Goal: Ask a question

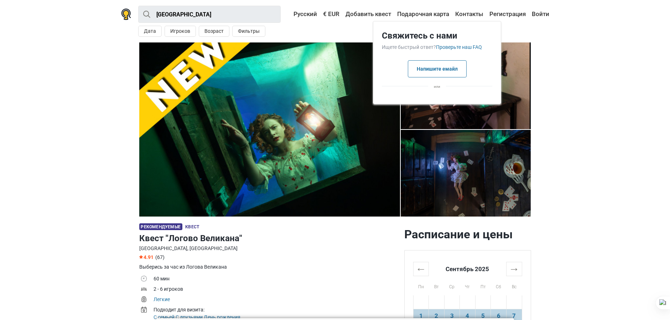
click at [590, 141] on section "1 2 3 4 5 6 7" at bounding box center [335, 129] width 670 height 174
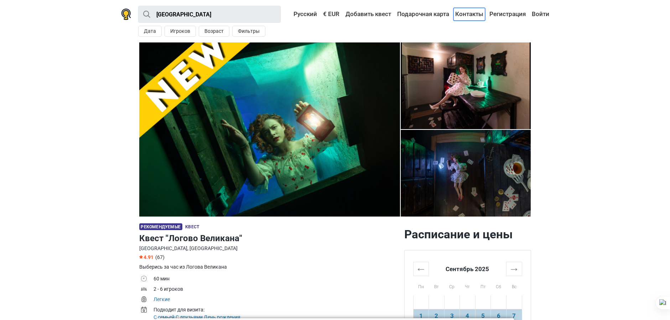
click at [467, 14] on link "Контакты" at bounding box center [470, 14] width 32 height 13
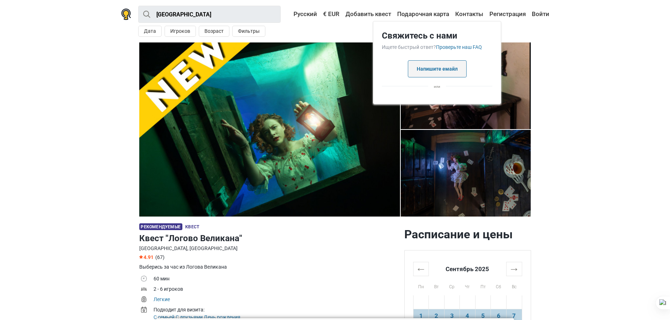
click at [447, 67] on button "Напишите емайл" at bounding box center [437, 68] width 59 height 17
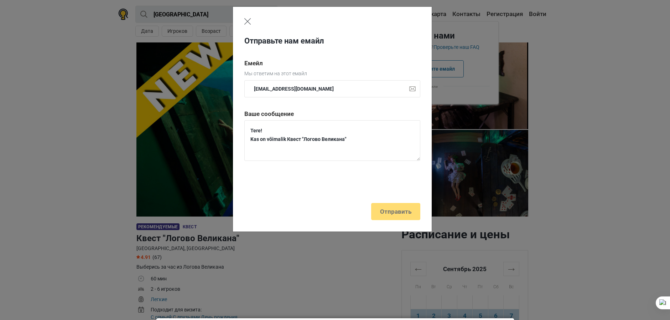
click at [248, 20] on img "Close" at bounding box center [247, 21] width 6 height 6
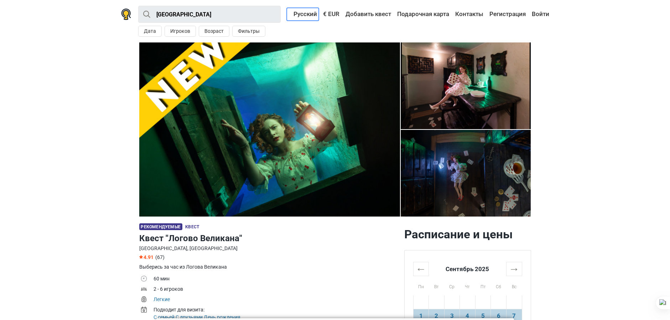
click at [304, 13] on link "Русский" at bounding box center [303, 14] width 32 height 13
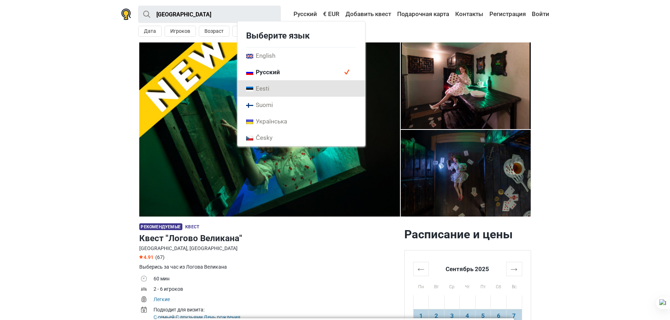
click at [289, 83] on link "Eesti" at bounding box center [302, 88] width 128 height 16
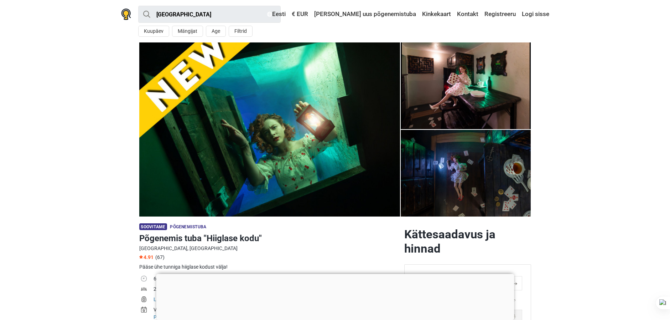
click at [335, 274] on div at bounding box center [335, 274] width 358 height 0
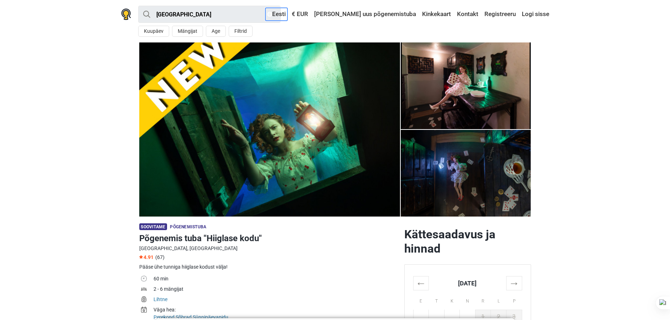
click at [288, 17] on link "Eesti" at bounding box center [276, 14] width 22 height 13
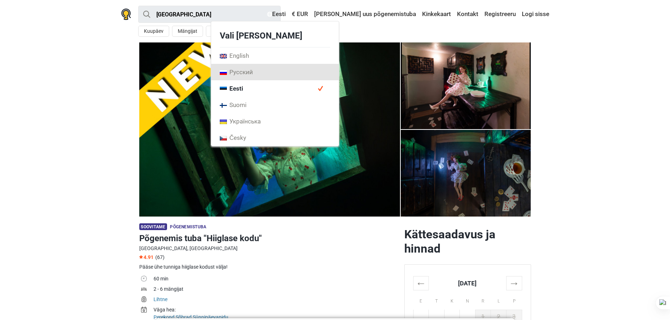
click at [301, 76] on link "Русский" at bounding box center [275, 72] width 128 height 16
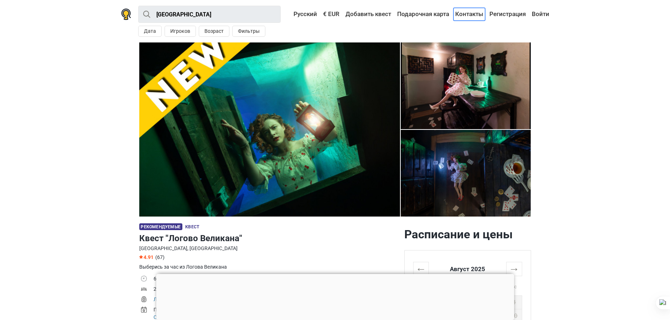
click at [470, 12] on link "Контакты" at bounding box center [470, 14] width 32 height 13
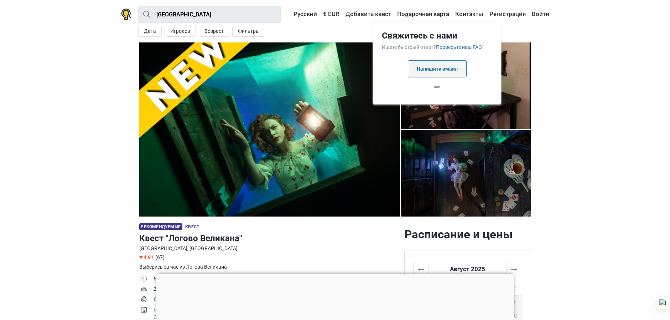
click at [439, 74] on button "Напишите емайл" at bounding box center [437, 68] width 59 height 17
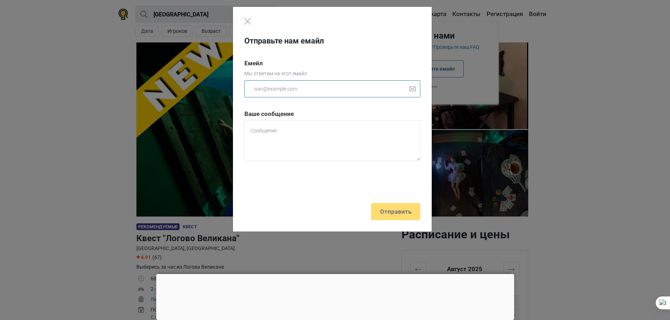
click at [343, 92] on input "email" at bounding box center [332, 88] width 176 height 17
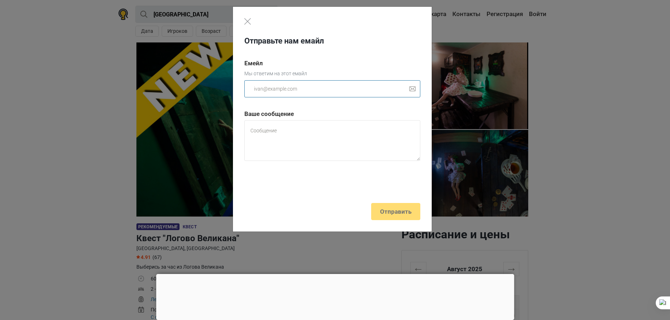
type input "juliazimina01@gmail.com"
click at [281, 128] on textarea at bounding box center [332, 140] width 176 height 41
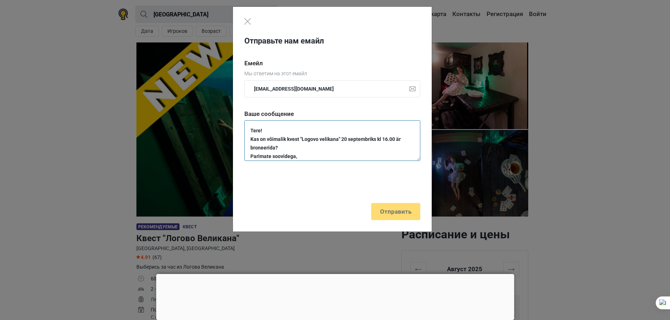
scroll to position [7, 0]
type textarea "Tere! Kas on võimalik kvest "Logovo velikana" 20 septembriks kl 16.00 är bronee…"
click at [400, 211] on div "Отправьте нам емайл Емейл Мы ответим на этот емайл juliazimina01@gmail.com Ваше…" at bounding box center [332, 119] width 199 height 225
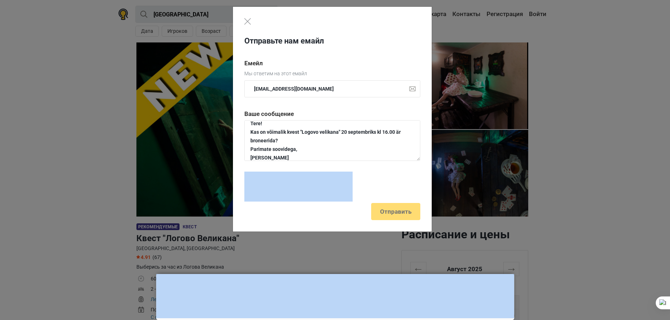
click at [400, 211] on div "Отправьте нам емайл Емейл Мы ответим на этот емайл juliazimina01@gmail.com Ваше…" at bounding box center [332, 119] width 199 height 225
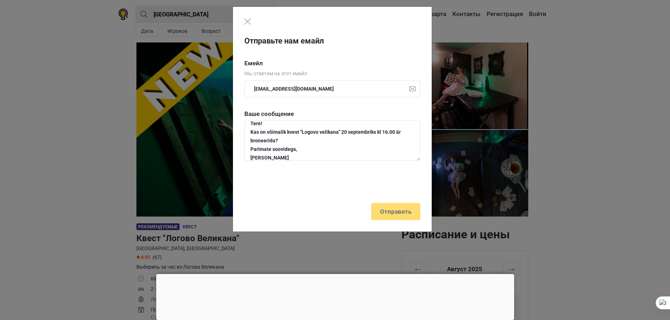
click at [377, 184] on div at bounding box center [332, 185] width 176 height 28
click at [392, 210] on div "Отправьте нам емайл Емейл Мы ответим на этот емайл juliazimina01@gmail.com Ваше…" at bounding box center [332, 119] width 199 height 225
click at [393, 211] on div "Отправьте нам емайл Емейл Мы ответим на этот емайл juliazimina01@gmail.com Ваше…" at bounding box center [332, 119] width 199 height 225
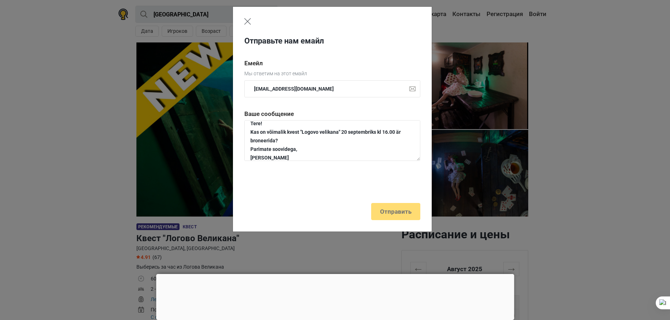
click at [247, 21] on img "Close" at bounding box center [247, 21] width 6 height 6
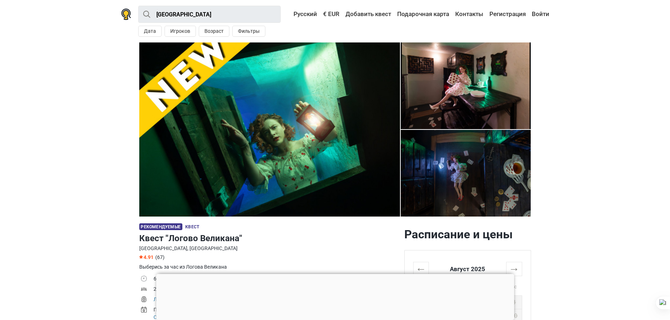
click at [337, 274] on div at bounding box center [335, 274] width 358 height 0
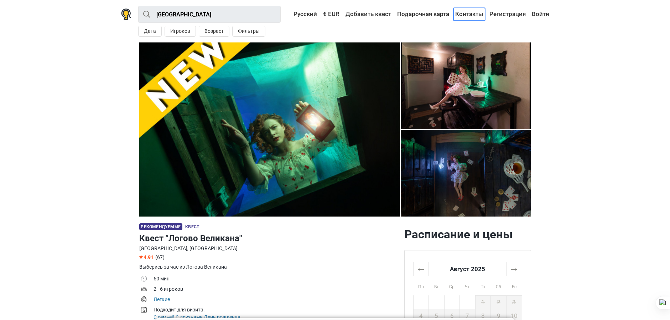
click at [474, 15] on link "Контакты" at bounding box center [470, 14] width 32 height 13
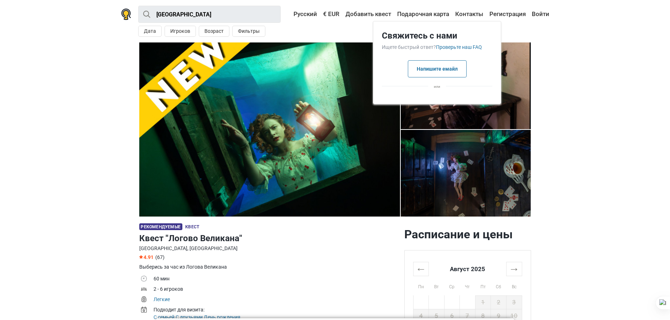
click at [439, 88] on span "или" at bounding box center [437, 87] width 18 height 10
click at [424, 88] on div "Свяжитесь с нами Ищете быстрый ответ? Проверьте наш FAQ Напишите емайл или" at bounding box center [437, 62] width 128 height 83
click at [463, 98] on div at bounding box center [437, 97] width 128 height 4
click at [471, 46] on link "Проверьте наш FAQ" at bounding box center [459, 47] width 46 height 6
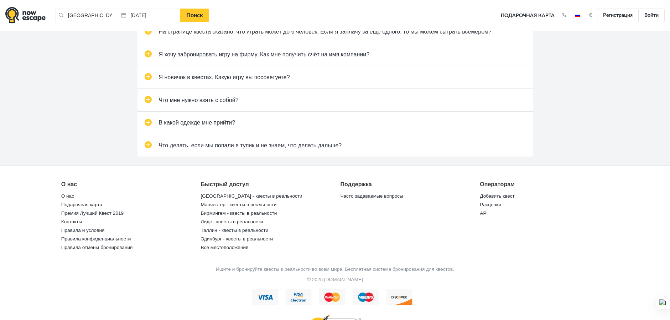
scroll to position [356, 0]
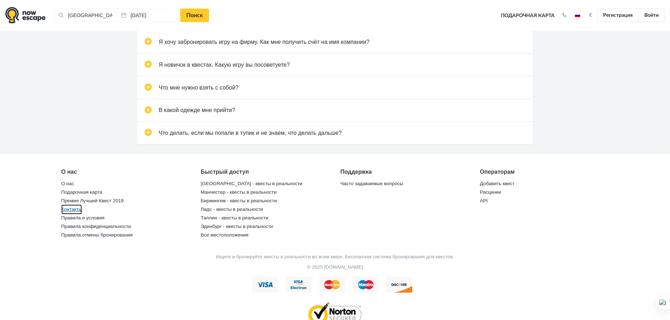
click at [71, 207] on link "Контакты" at bounding box center [71, 209] width 21 height 10
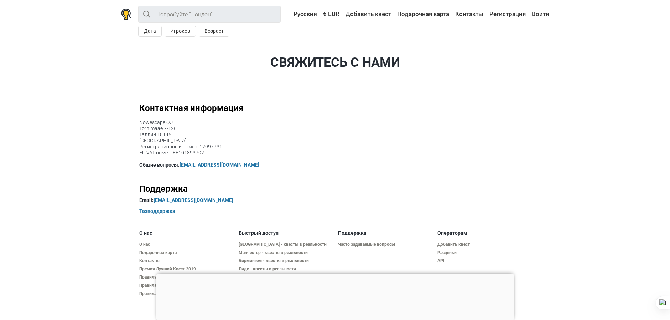
click at [336, 274] on div at bounding box center [335, 274] width 358 height 0
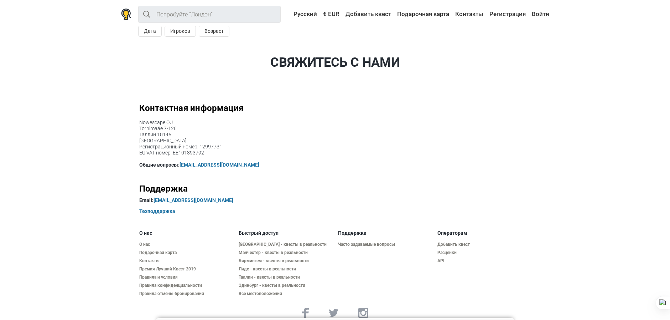
drag, startPoint x: 237, startPoint y: 165, endPoint x: 179, endPoint y: 165, distance: 57.7
click at [179, 165] on p "Общие вопросы: [EMAIL_ADDRESS][DOMAIN_NAME]" at bounding box center [335, 164] width 392 height 7
copy p "[EMAIL_ADDRESS][DOMAIN_NAME]"
click at [304, 14] on link "Русский" at bounding box center [303, 14] width 32 height 13
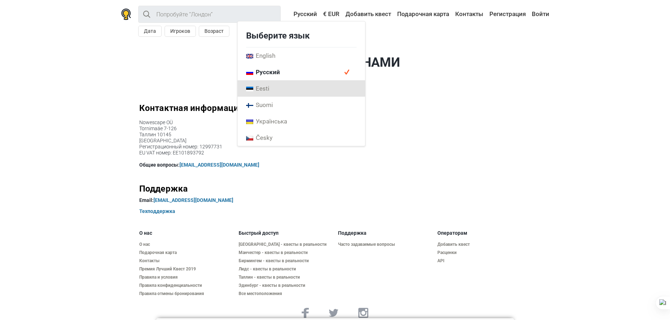
click at [295, 87] on link "Eesti" at bounding box center [302, 88] width 128 height 16
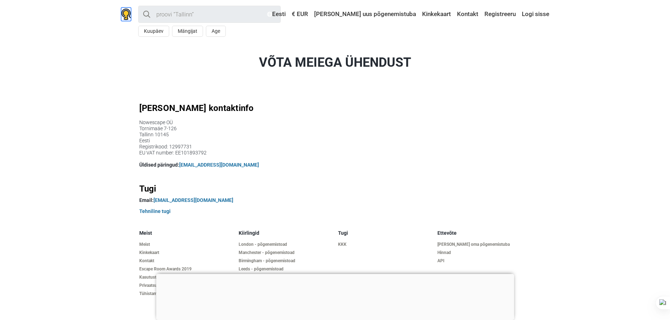
click at [126, 14] on img at bounding box center [126, 14] width 10 height 11
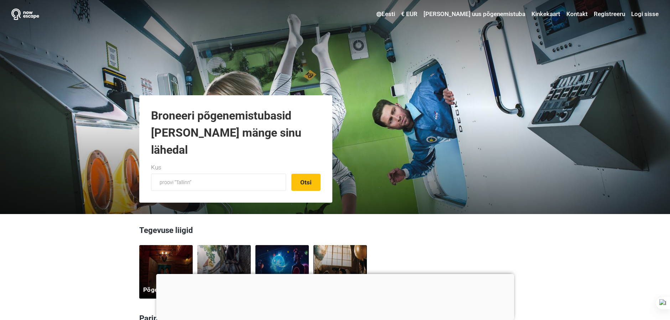
click at [336, 274] on div at bounding box center [335, 274] width 358 height 0
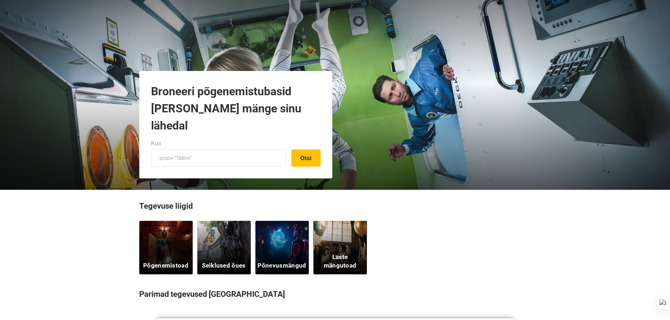
scroll to position [71, 0]
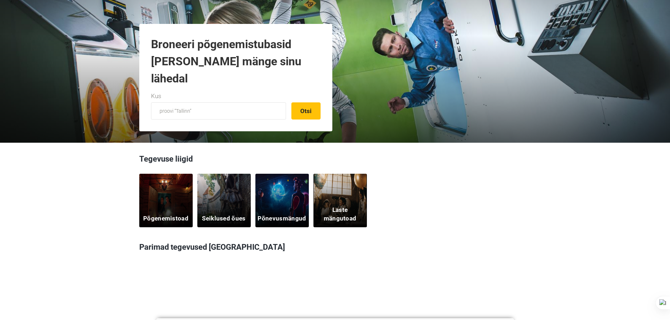
click at [160, 199] on div "Põgenemistoad" at bounding box center [165, 200] width 53 height 53
click at [347, 200] on div "Laste mängutoad" at bounding box center [340, 200] width 53 height 53
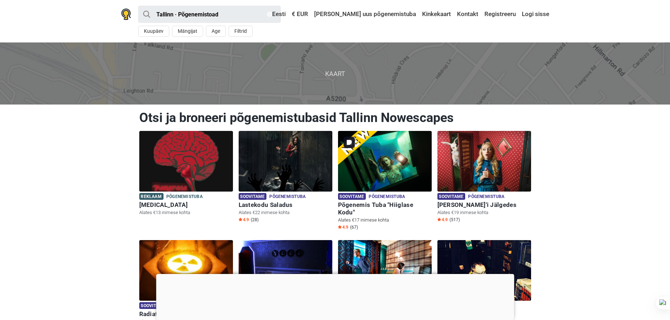
click at [391, 161] on img at bounding box center [385, 161] width 94 height 61
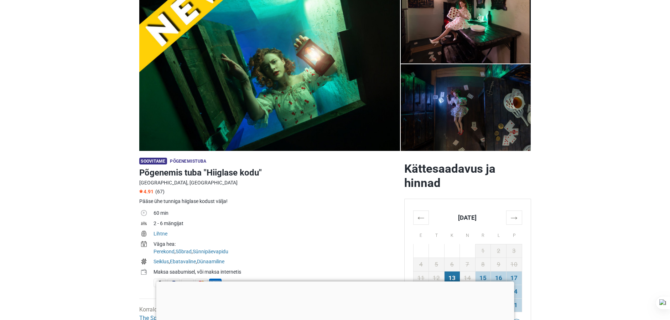
scroll to position [143, 0]
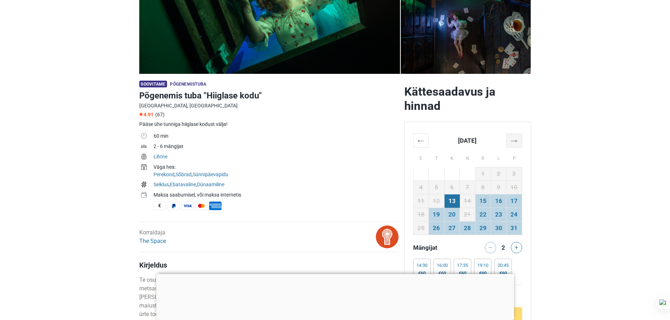
click at [513, 140] on th "→" at bounding box center [514, 140] width 16 height 14
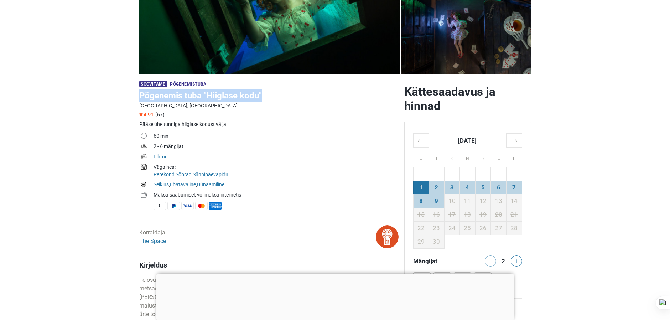
drag, startPoint x: 136, startPoint y: 97, endPoint x: 262, endPoint y: 99, distance: 126.2
drag, startPoint x: 262, startPoint y: 99, endPoint x: 253, endPoint y: 97, distance: 9.5
copy h1 "Põgenemis tuba "Hiiglase kodu""
click at [335, 274] on div at bounding box center [335, 274] width 358 height 0
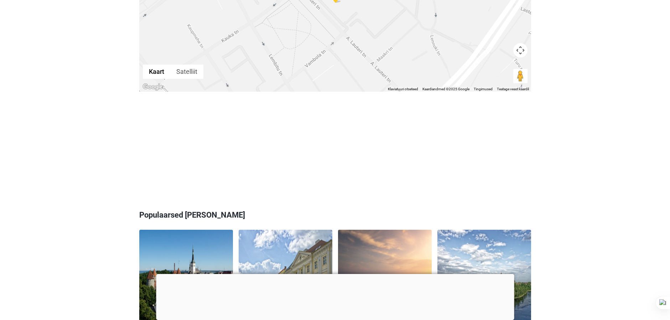
scroll to position [428, 0]
